Goal: Task Accomplishment & Management: Use online tool/utility

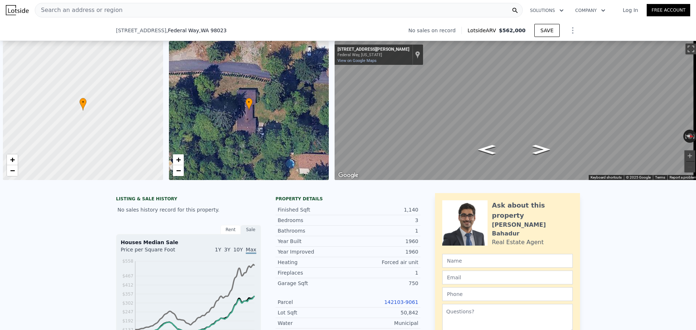
scroll to position [0, 174]
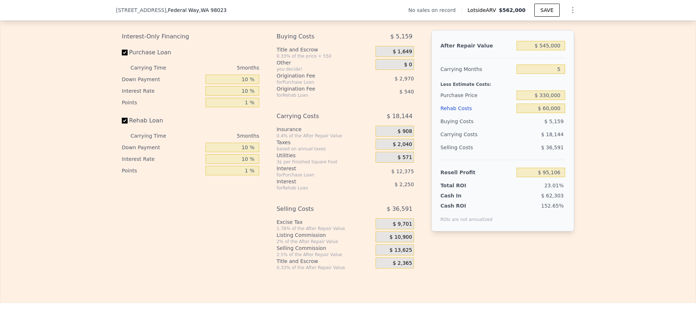
type input "$ 562,000"
type input "$ 0"
type input "$ 29,997"
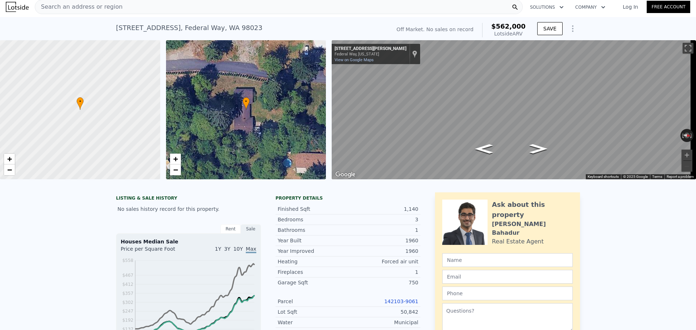
scroll to position [0, 0]
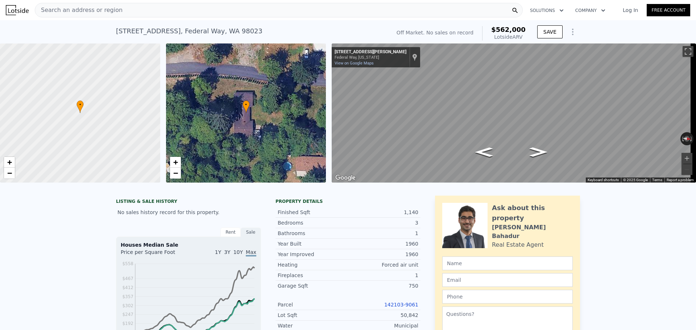
click at [85, 8] on span "Search an address or region" at bounding box center [78, 10] width 87 height 9
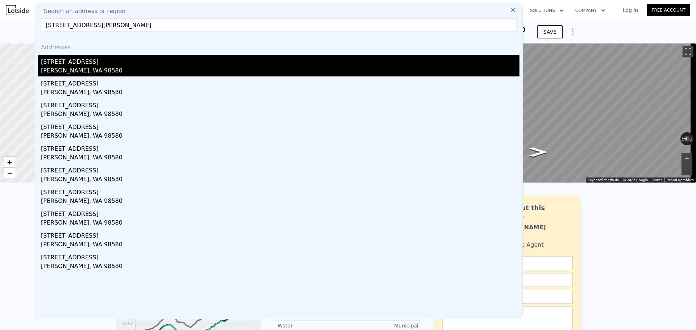
type input "[STREET_ADDRESS][PERSON_NAME]"
click at [77, 67] on div "[PERSON_NAME], WA 98580" at bounding box center [280, 71] width 479 height 10
type input "1.75"
type input "3.25"
type input "2076"
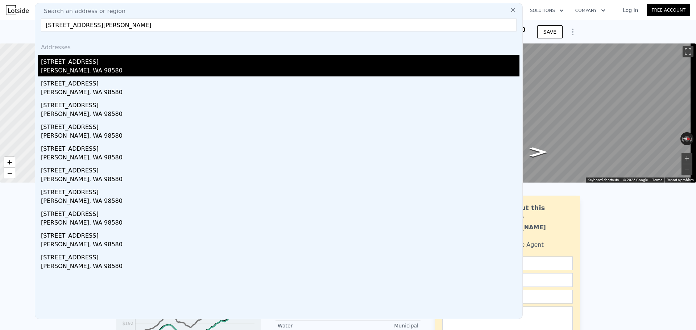
type input "3574"
type input "43560"
type input "66421"
type input "$ 835,000"
type input "4"
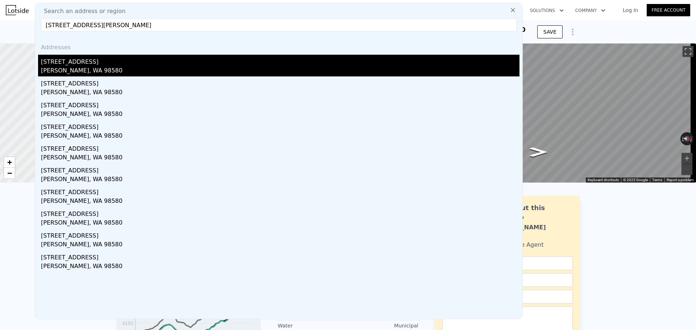
type input "$ 170,983"
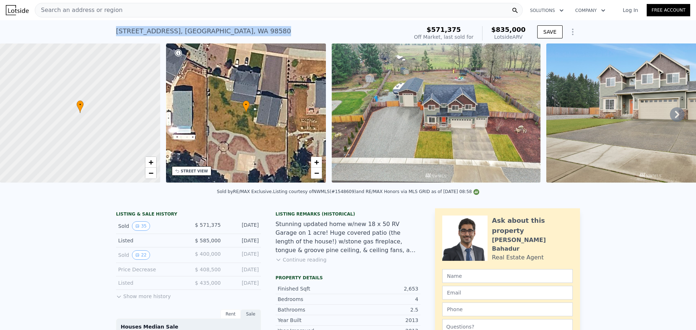
drag, startPoint x: 239, startPoint y: 30, endPoint x: 114, endPoint y: 32, distance: 125.2
click at [116, 32] on div "[STREET_ADDRESS] Sold [DATE] for $571,375 (~ARV $835k )" at bounding box center [260, 33] width 289 height 20
copy div "[STREET_ADDRESS]"
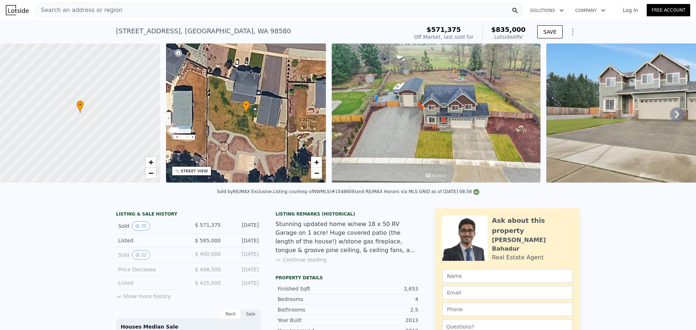
click at [120, 12] on div "Search an address or region" at bounding box center [279, 10] width 488 height 15
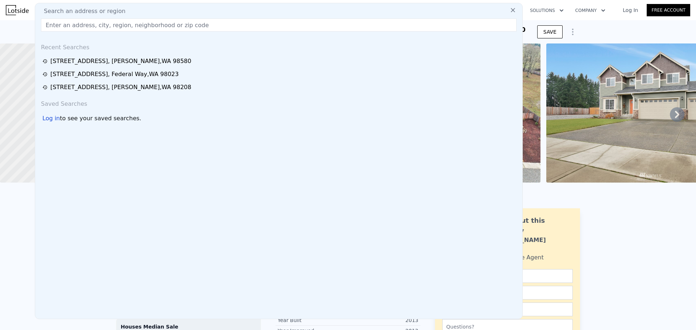
drag, startPoint x: 54, startPoint y: 32, endPoint x: 57, endPoint y: 25, distance: 7.6
paste input "[STREET_ADDRESS]"
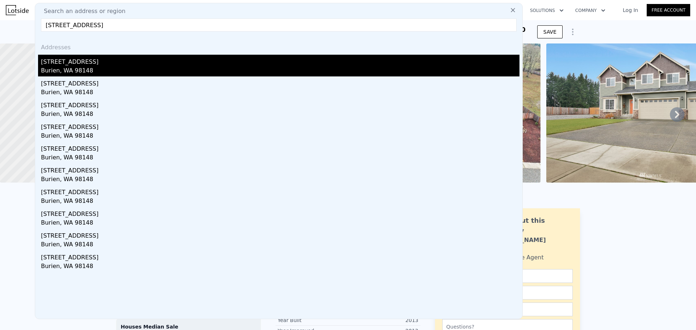
type input "[STREET_ADDRESS]"
click at [90, 61] on div "[STREET_ADDRESS]" at bounding box center [280, 61] width 479 height 12
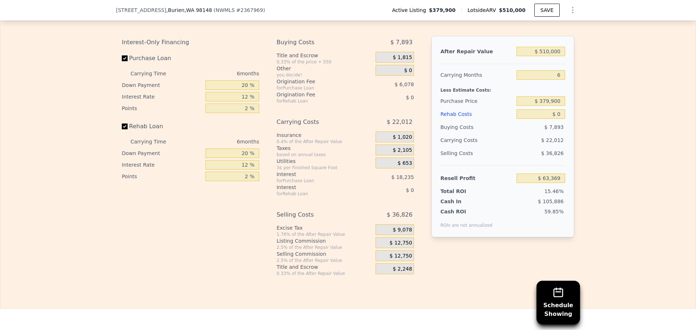
scroll to position [1122, 0]
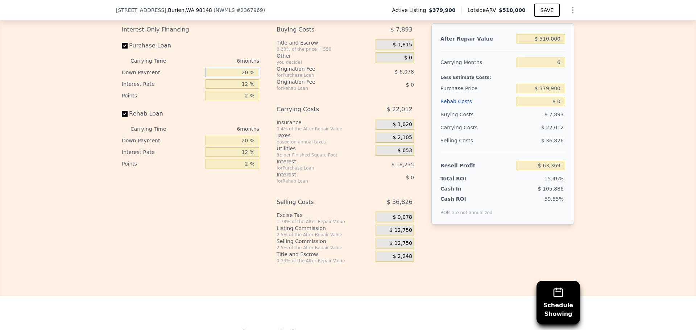
click at [244, 77] on input "20 %" at bounding box center [233, 72] width 54 height 9
type input "1 %"
type input "$ 57,593"
click at [245, 77] on input "1 %" at bounding box center [233, 72] width 54 height 9
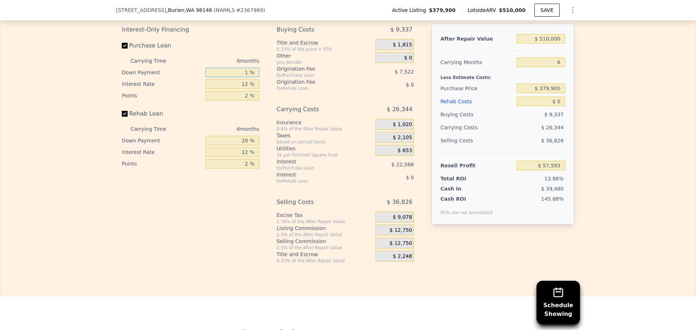
click at [245, 77] on input "1 %" at bounding box center [233, 72] width 54 height 9
type input "1 %"
type input "10 %"
type input "$ 60,329"
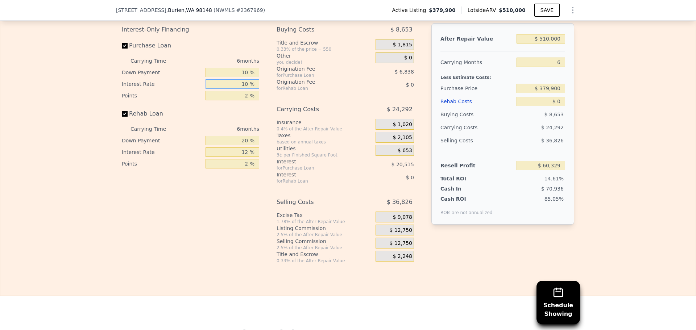
type input "10 %"
type input "$ 36,396"
type input "1 %"
type input "$ 67,168"
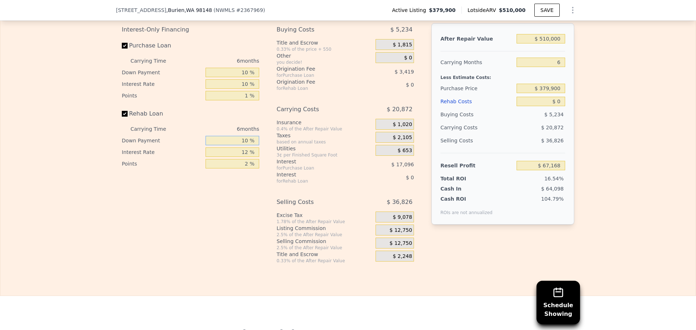
type input "10 %"
type input "0 %"
type input "1 %"
click at [399, 234] on span "$ 12,750" at bounding box center [401, 230] width 22 height 7
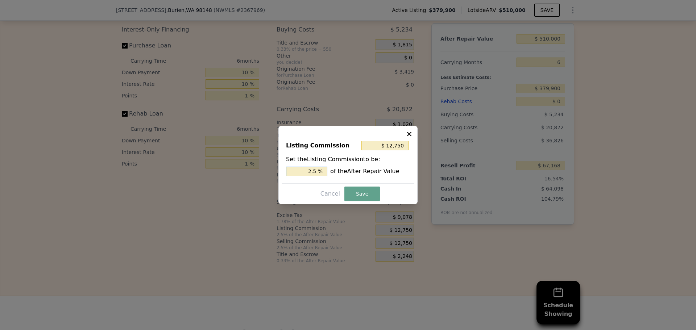
drag, startPoint x: 313, startPoint y: 171, endPoint x: 318, endPoint y: 171, distance: 4.7
click at [318, 171] on input "2.5 %" at bounding box center [306, 171] width 41 height 9
type input "$ 10,200"
type input "2 %"
drag, startPoint x: 358, startPoint y: 189, endPoint x: 348, endPoint y: 188, distance: 9.8
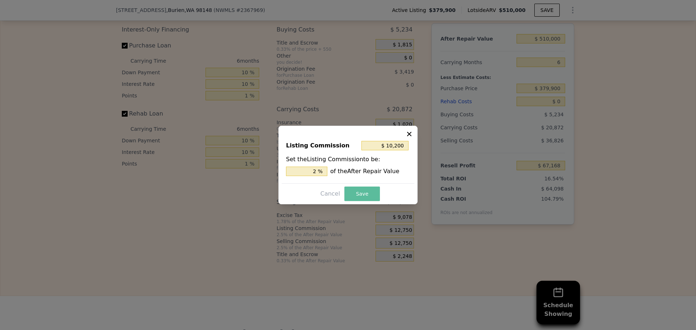
click at [358, 189] on button "Save" at bounding box center [363, 194] width 36 height 15
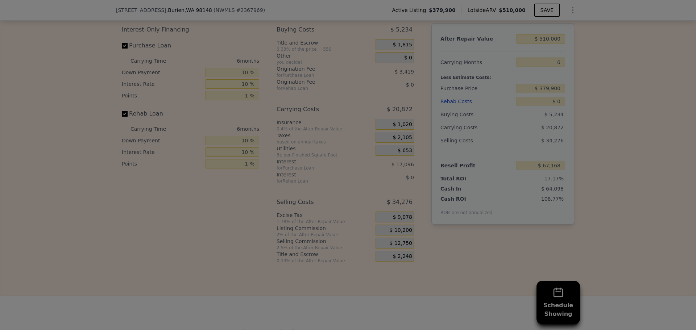
type input "$ 69,718"
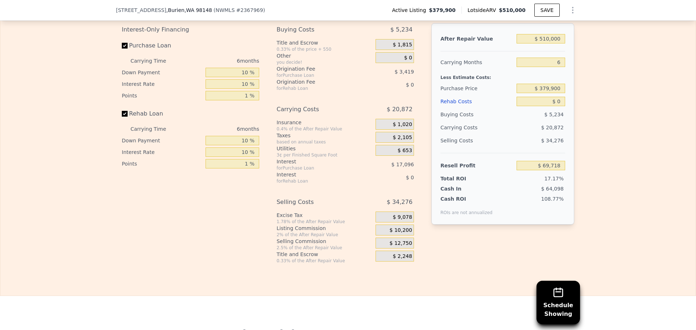
click at [596, 114] on div "Edit the assumptions in yellow boxes. Input profit to calculate an offer price.…" at bounding box center [348, 129] width 696 height 270
click at [560, 106] on input "$ 0" at bounding box center [541, 101] width 49 height 9
type input "$ 60,000"
type input "$ 6,478"
type input "$ 60,000"
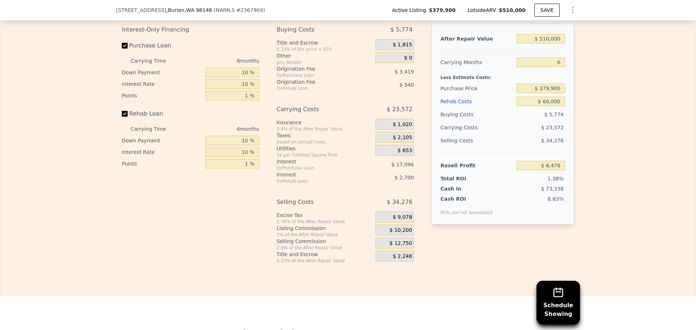
click at [619, 98] on div "Edit the assumptions in yellow boxes. Input profit to calculate an offer price.…" at bounding box center [348, 129] width 696 height 270
drag, startPoint x: 544, startPoint y: 98, endPoint x: 548, endPoint y: 97, distance: 4.4
click at [548, 93] on input "$ 379,900" at bounding box center [541, 88] width 49 height 9
type input "$ 330,900"
click at [597, 106] on div "Edit the assumptions in yellow boxes. Input profit to calculate an offer price.…" at bounding box center [348, 129] width 696 height 270
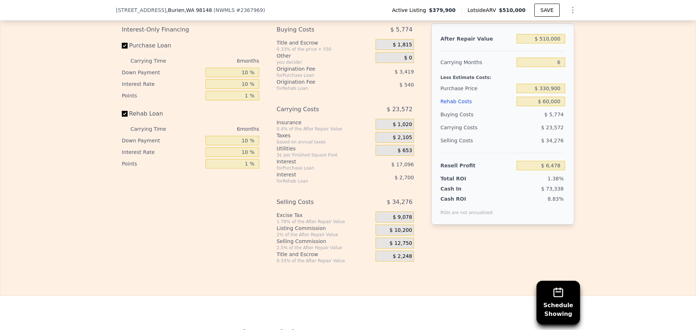
type input "$ 58,284"
drag, startPoint x: 560, startPoint y: 98, endPoint x: 544, endPoint y: 99, distance: 15.6
click at [544, 93] on input "$ 330,900" at bounding box center [541, 88] width 49 height 9
type input "$ 320,000"
click at [626, 112] on div "Edit the assumptions in yellow boxes. Input profit to calculate an offer price.…" at bounding box center [348, 129] width 696 height 270
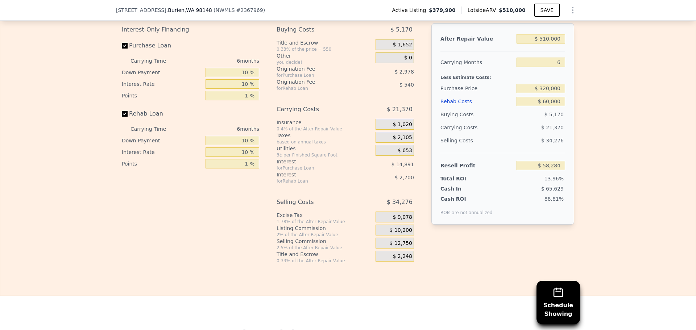
type input "$ 69,810"
click at [547, 93] on input "$ 320,000" at bounding box center [541, 88] width 49 height 9
type input "$ 340,000"
click at [604, 100] on div "Edit the assumptions in yellow boxes. Input profit to calculate an offer price.…" at bounding box center [348, 129] width 696 height 270
type input "$ 48,664"
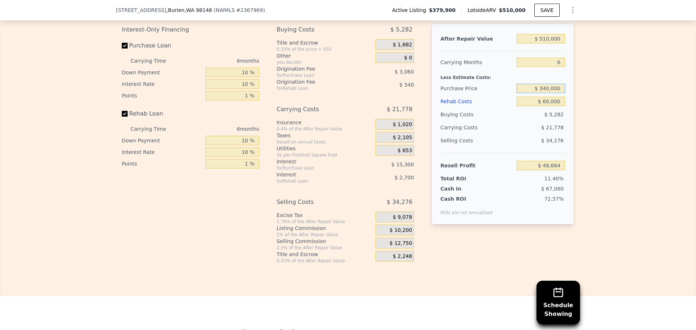
click at [546, 93] on input "$ 340,000" at bounding box center [541, 88] width 49 height 9
type input "$ 320,000"
click at [588, 107] on div "Edit the assumptions in yellow boxes. Input profit to calculate an offer price.…" at bounding box center [348, 129] width 696 height 270
type input "$ 69,810"
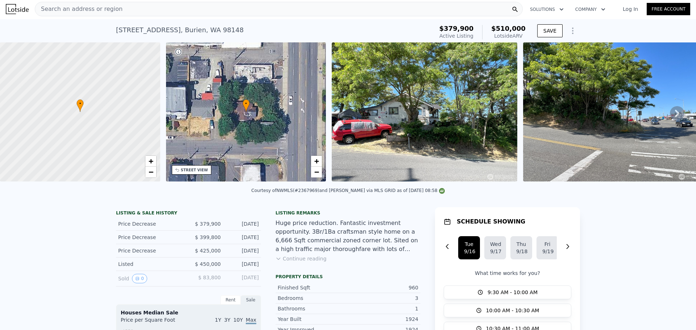
scroll to position [0, 0]
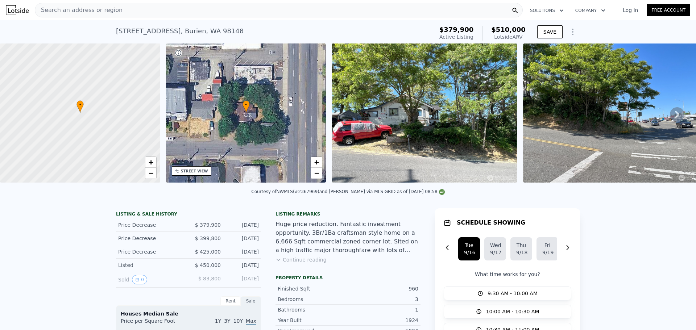
click at [88, 9] on span "Search an address or region" at bounding box center [78, 10] width 87 height 9
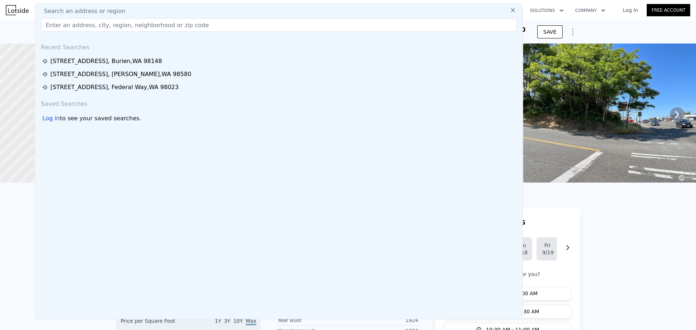
drag, startPoint x: 88, startPoint y: 9, endPoint x: 79, endPoint y: 23, distance: 16.7
paste input "[STREET_ADDRESS][PERSON_NAME]"
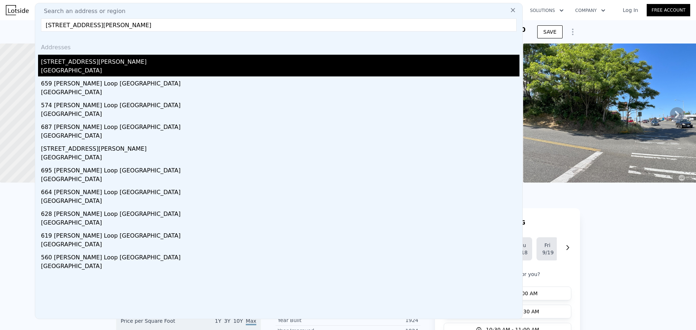
type input "[STREET_ADDRESS][PERSON_NAME]"
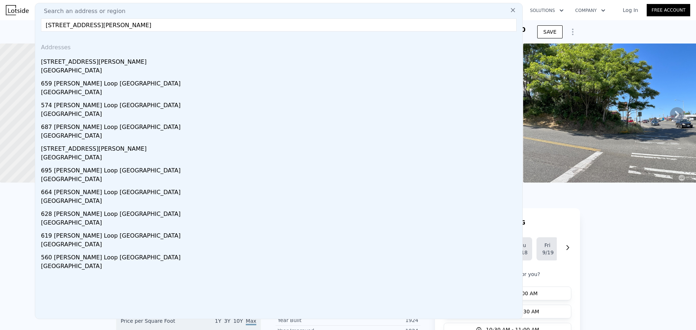
drag, startPoint x: 106, startPoint y: 62, endPoint x: 127, endPoint y: 61, distance: 21.4
click at [106, 62] on div "[STREET_ADDRESS][PERSON_NAME]" at bounding box center [280, 61] width 479 height 12
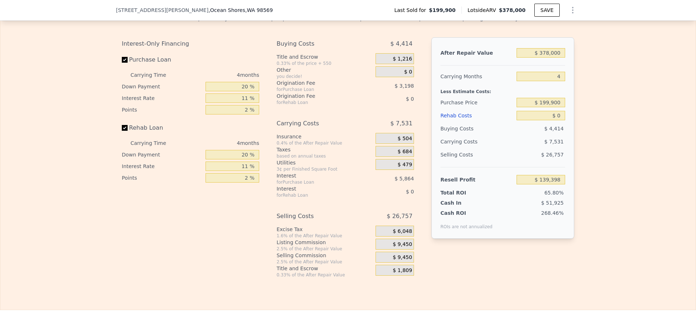
scroll to position [1122, 0]
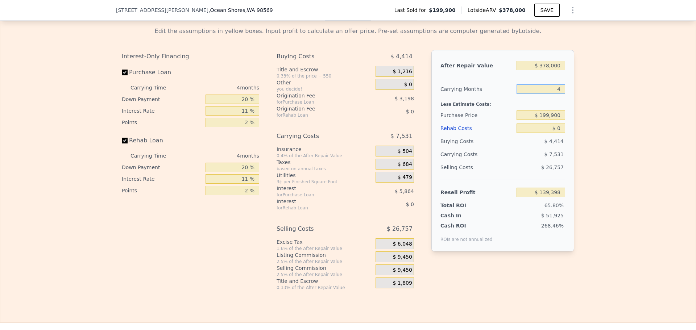
drag, startPoint x: 559, startPoint y: 99, endPoint x: 554, endPoint y: 98, distance: 5.2
click at [555, 94] on input "4" at bounding box center [541, 89] width 49 height 9
type input "5"
type input "$ 137,515"
type input "5"
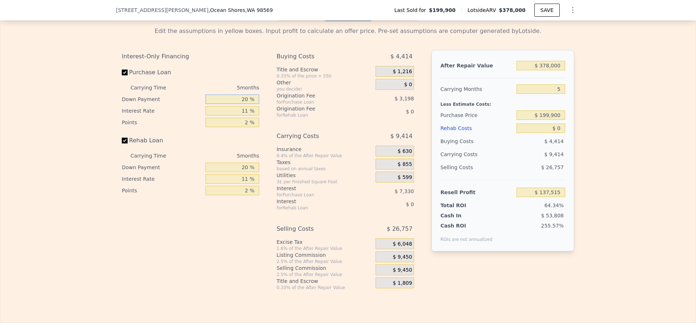
click at [243, 104] on input "20 %" at bounding box center [233, 99] width 54 height 9
click at [151, 74] on div "Interest-Only Financing Purchase Loan Carrying Time 5 months Down Payment 20 % …" at bounding box center [190, 123] width 137 height 147
click at [245, 104] on input "20 %" at bounding box center [233, 99] width 54 height 9
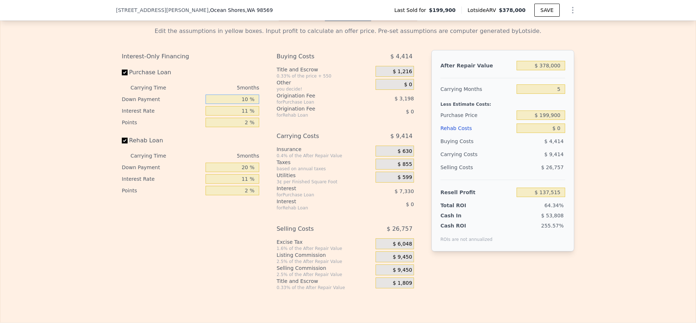
type input "10 %"
type input "$ 136,950"
type input "1 %"
type input "$ 138,749"
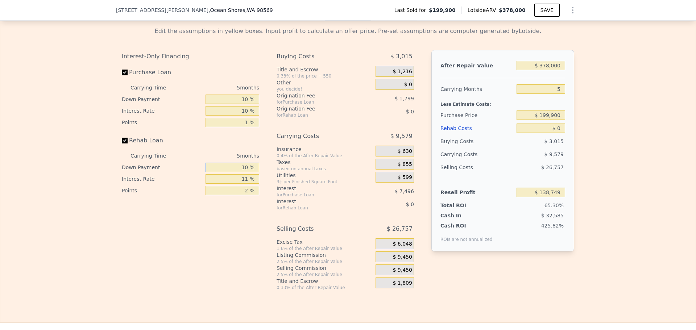
type input "10 %"
type input "1 %"
click at [398, 263] on div "$ 9,450" at bounding box center [395, 257] width 38 height 11
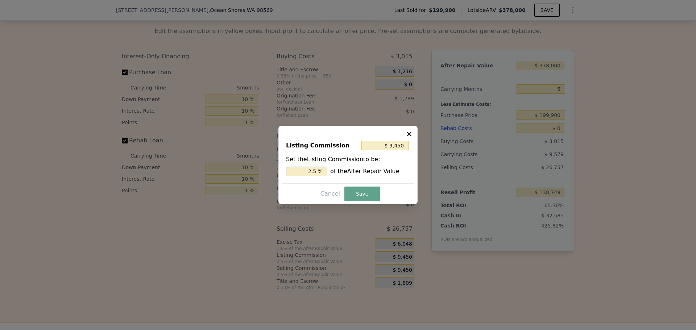
click at [320, 170] on input "2.5 %" at bounding box center [306, 171] width 41 height 9
type input "$ 7,560"
type input "2 %"
click at [352, 196] on button "Save" at bounding box center [363, 194] width 36 height 15
type input "$ 140,639"
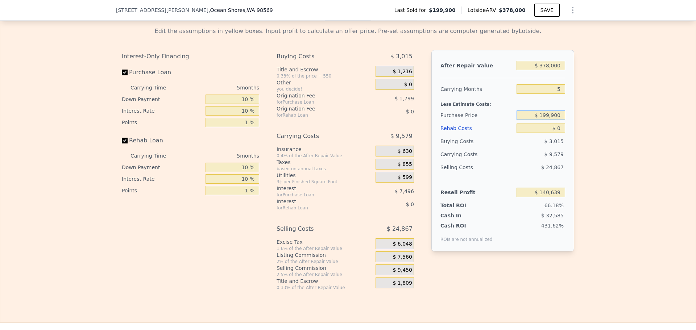
click at [557, 120] on input "$ 199,900" at bounding box center [541, 115] width 49 height 9
click at [556, 120] on input "$ 199,900" at bounding box center [541, 115] width 49 height 9
type input "$ 225,000"
drag, startPoint x: 584, startPoint y: 133, endPoint x: 579, endPoint y: 135, distance: 5.4
click at [584, 133] on div "Edit the assumptions in yellow boxes. Input profit to calculate an offer price.…" at bounding box center [348, 156] width 696 height 270
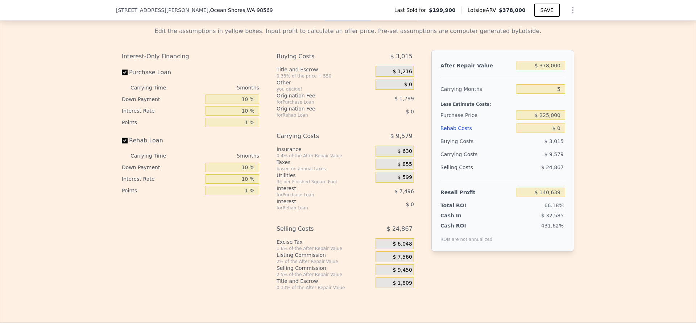
type input "$ 114,285"
drag, startPoint x: 558, startPoint y: 140, endPoint x: 550, endPoint y: 137, distance: 8.4
click at [550, 133] on input "$ 0" at bounding box center [541, 128] width 49 height 9
type input "$ 45,000"
type input "$ 67,190"
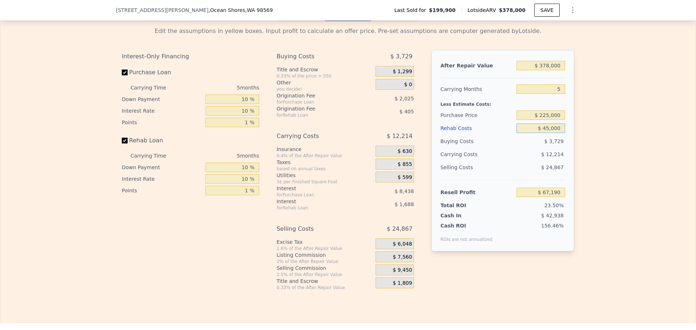
type input "$ 45,000"
click at [628, 131] on div "Edit the assumptions in yellow boxes. Input profit to calculate an offer price.…" at bounding box center [348, 156] width 696 height 270
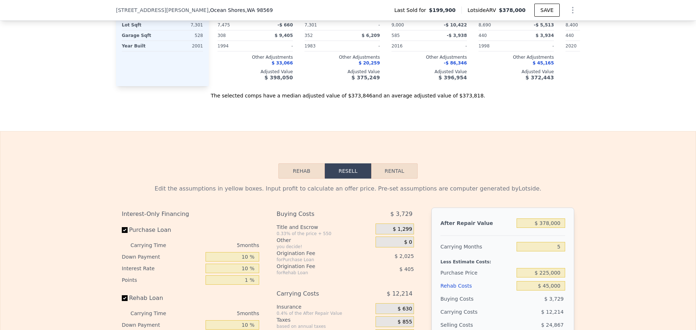
scroll to position [941, 0]
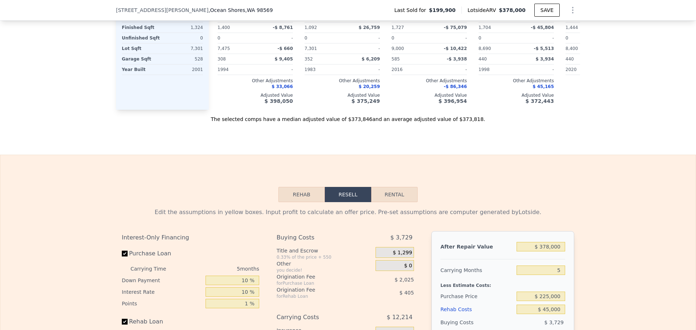
type input "4"
type input "$ 0"
type input "$ 139,398"
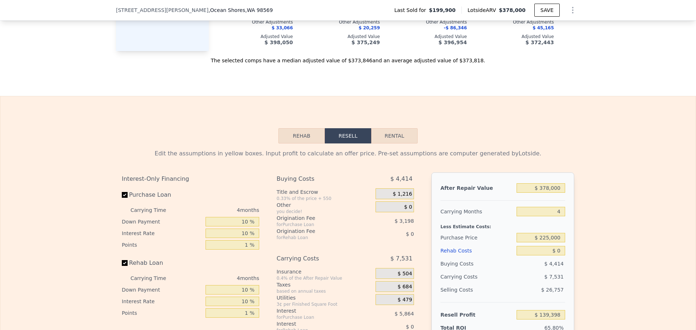
scroll to position [1086, 0]
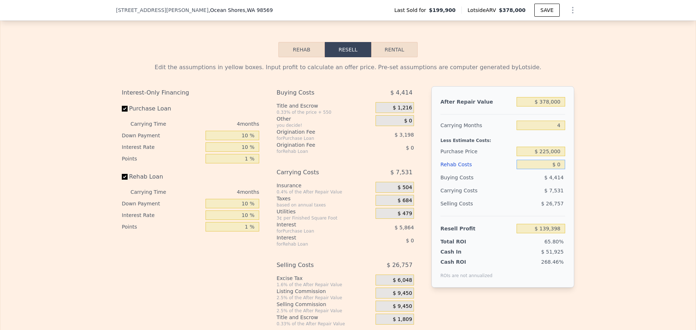
click at [559, 169] on input "$ 0" at bounding box center [541, 164] width 49 height 9
type input "$ 45"
type input "$ 139,352"
type input "$ 45,000"
type input "$ 92,358"
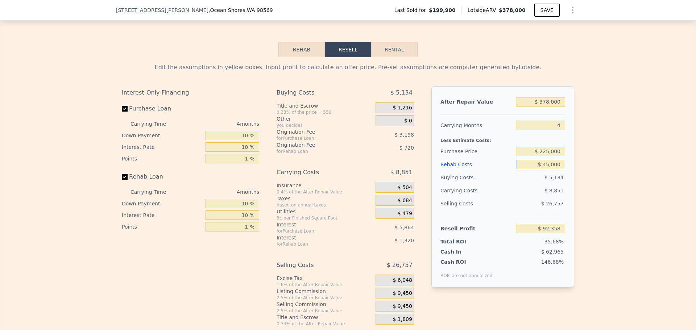
type input "$ 45,000"
click at [614, 165] on div "Edit the assumptions in yellow boxes. Input profit to calculate an offer price.…" at bounding box center [348, 192] width 696 height 270
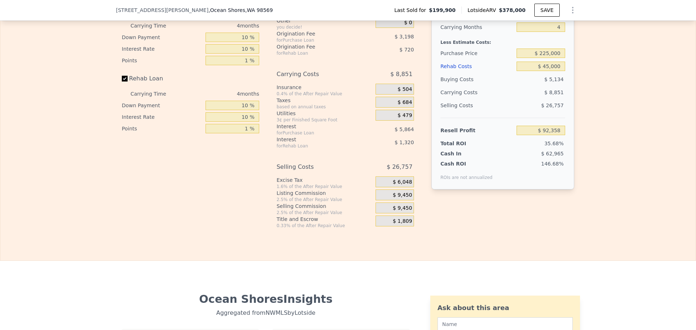
scroll to position [1195, 0]
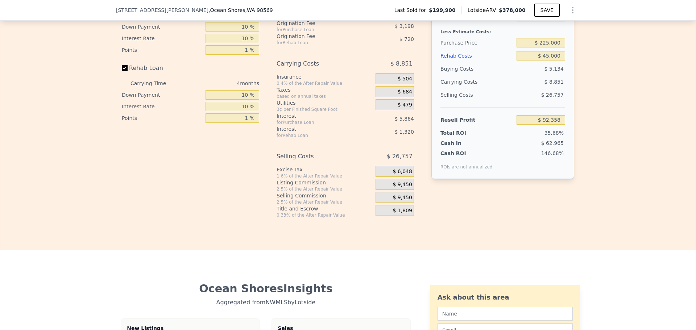
click at [401, 188] on span "$ 9,450" at bounding box center [402, 185] width 19 height 7
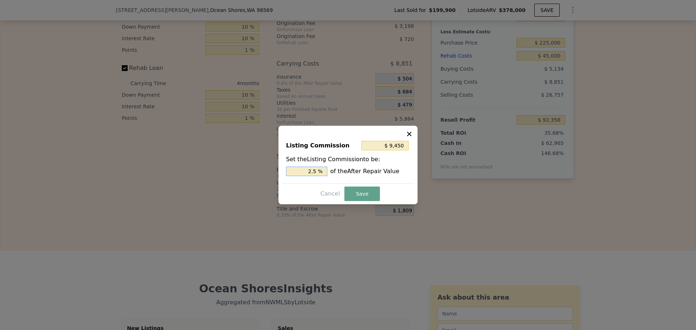
drag, startPoint x: 312, startPoint y: 171, endPoint x: 318, endPoint y: 170, distance: 5.5
click at [318, 170] on input "2.5 %" at bounding box center [306, 171] width 41 height 9
type input "$ 7,560"
type input "2 %"
drag, startPoint x: 349, startPoint y: 194, endPoint x: 272, endPoint y: 216, distance: 79.5
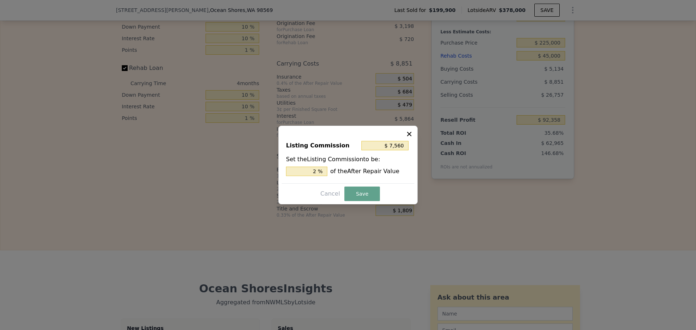
click at [350, 194] on button "Save" at bounding box center [363, 194] width 36 height 15
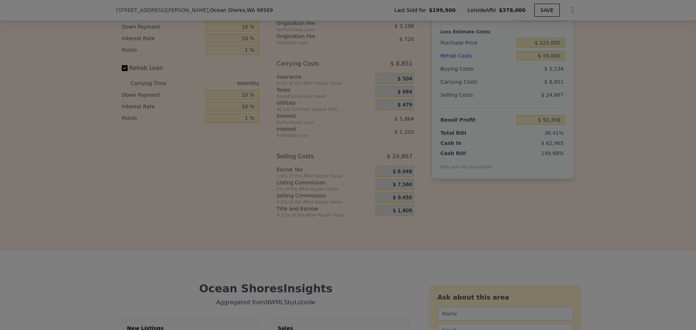
type input "$ 94,248"
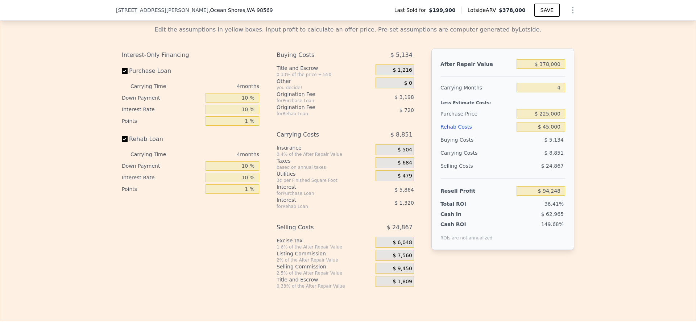
scroll to position [1086, 0]
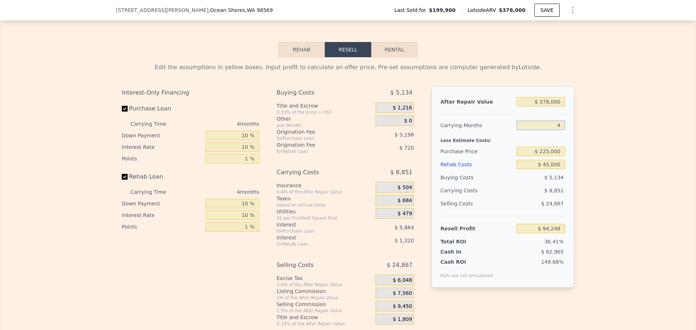
drag, startPoint x: 560, startPoint y: 136, endPoint x: 551, endPoint y: 136, distance: 8.7
click at [551, 130] on input "4" at bounding box center [541, 125] width 49 height 9
type input "6"
type input "$ 89,823"
drag, startPoint x: 625, startPoint y: 123, endPoint x: 619, endPoint y: 135, distance: 13.5
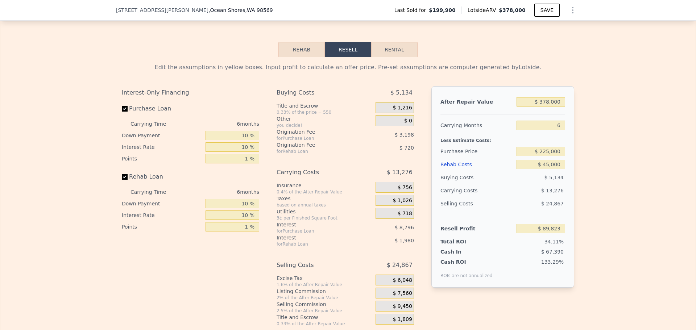
click at [625, 123] on div "Edit the assumptions in yellow boxes. Input profit to calculate an offer price.…" at bounding box center [348, 192] width 696 height 270
drag, startPoint x: 559, startPoint y: 135, endPoint x: 523, endPoint y: 141, distance: 36.7
click at [547, 130] on input "6" at bounding box center [541, 125] width 49 height 9
type input "8"
type input "$ 85,398"
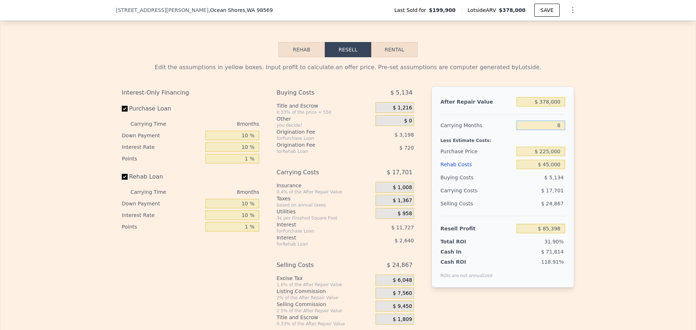
type input "8"
click at [589, 156] on div "Edit the assumptions in yellow boxes. Input profit to calculate an offer price.…" at bounding box center [348, 192] width 696 height 270
click at [612, 182] on div "Edit the assumptions in yellow boxes. Input profit to calculate an offer price.…" at bounding box center [348, 192] width 696 height 270
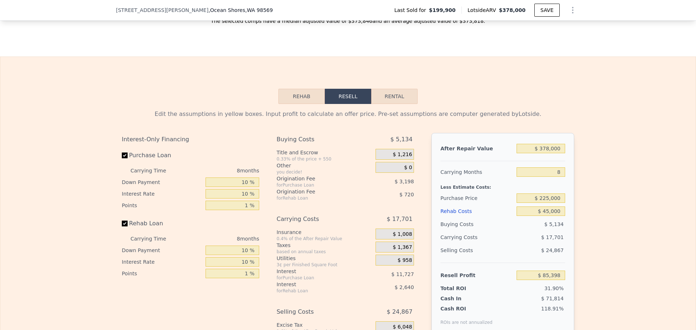
scroll to position [1158, 0]
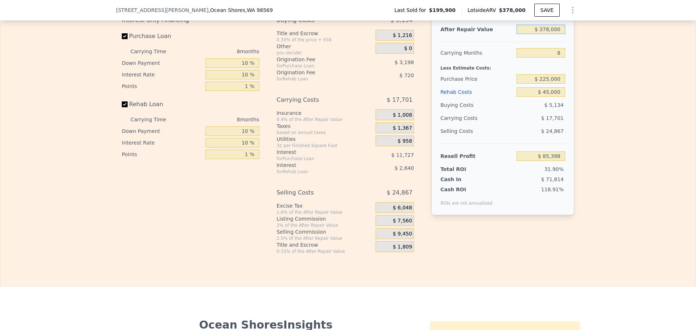
click at [548, 34] on input "$ 378,000" at bounding box center [541, 29] width 49 height 9
type input "$ 360,000"
type input "$ 68,604"
click at [618, 114] on div "Edit the assumptions in yellow boxes. Input profit to calculate an offer price.…" at bounding box center [348, 120] width 696 height 270
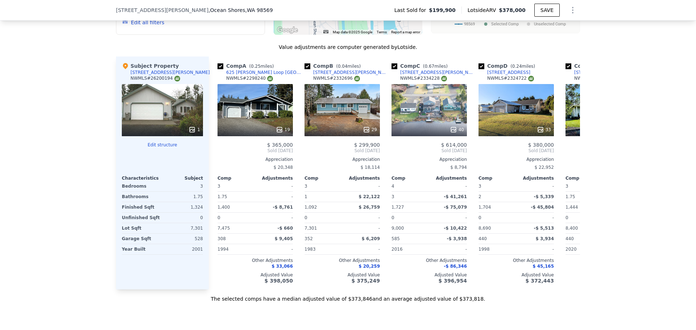
scroll to position [759, 0]
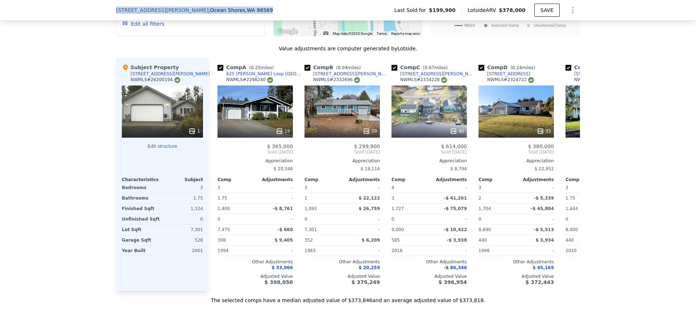
drag, startPoint x: 233, startPoint y: 10, endPoint x: 114, endPoint y: 8, distance: 119.4
click at [111, 8] on div "[STREET_ADDRESS][PERSON_NAME] Last Sold for $199,900 Lotside ARV $378,000 SAVE" at bounding box center [348, 10] width 696 height 21
copy div "[STREET_ADDRESS][PERSON_NAME]"
type input "$ 378,000"
type input "4"
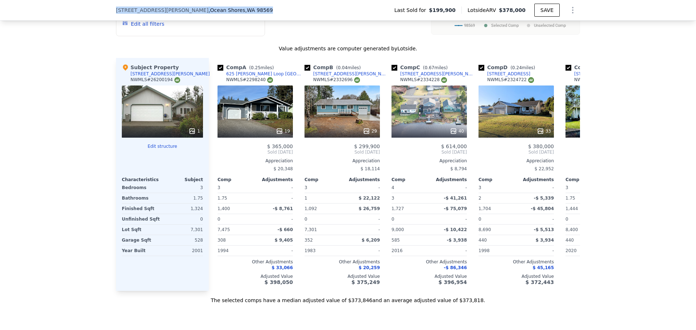
type input "$ 0"
type input "$ 139,398"
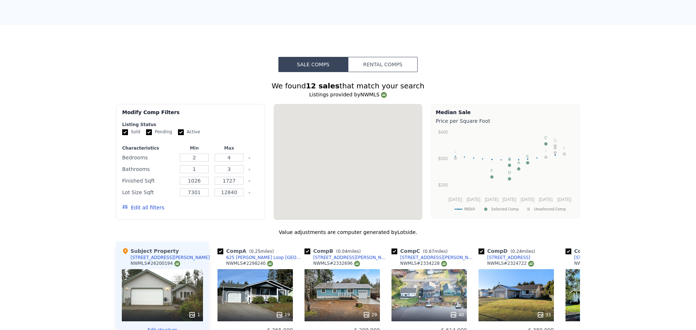
scroll to position [0, 0]
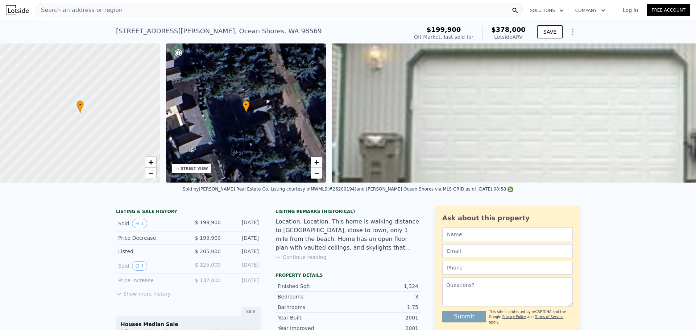
click at [52, 7] on span "Search an address or region" at bounding box center [78, 10] width 87 height 9
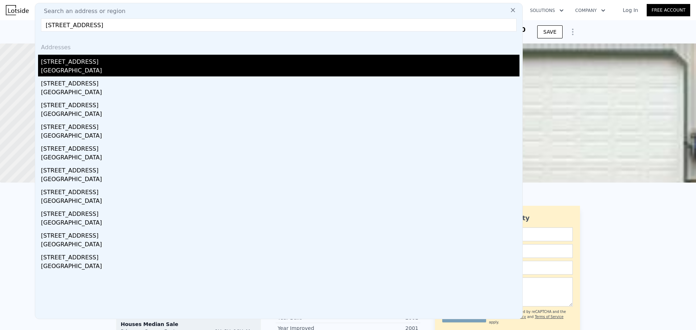
type input "[STREET_ADDRESS]"
click at [99, 62] on div "[STREET_ADDRESS]" at bounding box center [280, 61] width 479 height 12
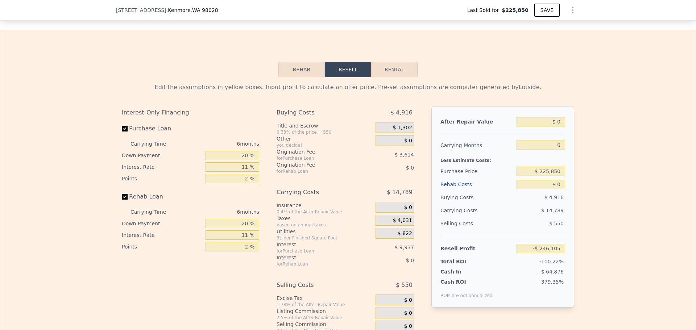
scroll to position [1122, 0]
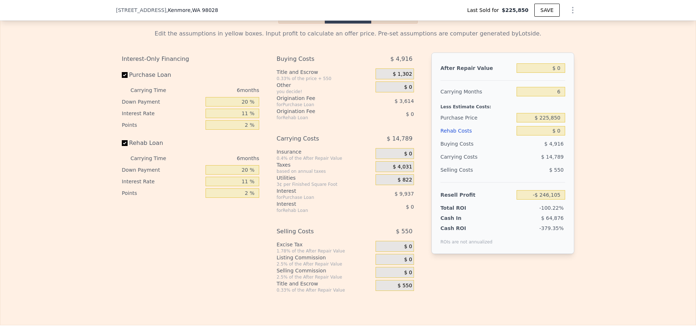
type input "$ 980,000"
type input "$ 662,228"
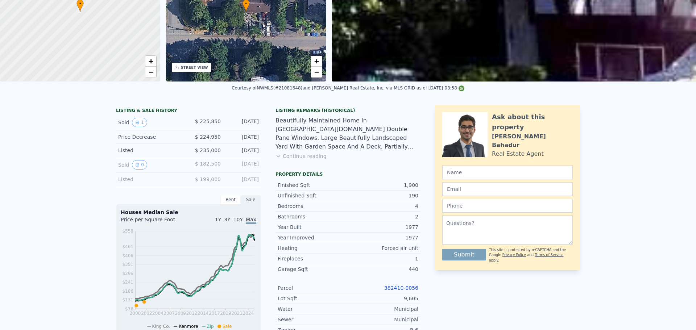
scroll to position [0, 0]
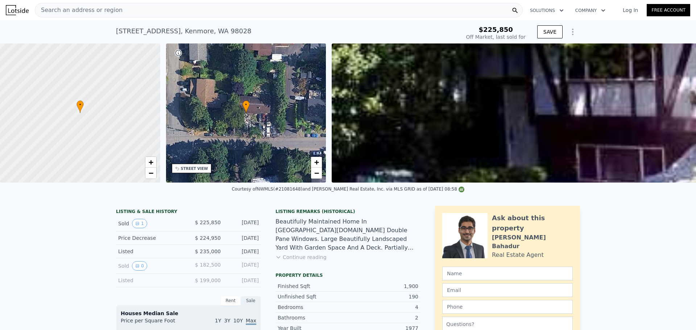
click at [120, 13] on div "Search an address or region" at bounding box center [279, 10] width 488 height 15
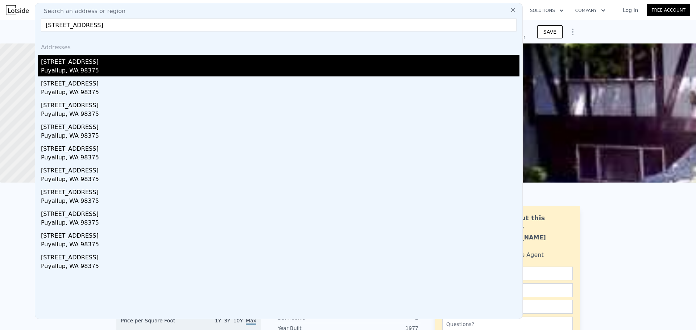
type input "[STREET_ADDRESS]"
click at [80, 61] on div "[STREET_ADDRESS]" at bounding box center [280, 61] width 479 height 12
